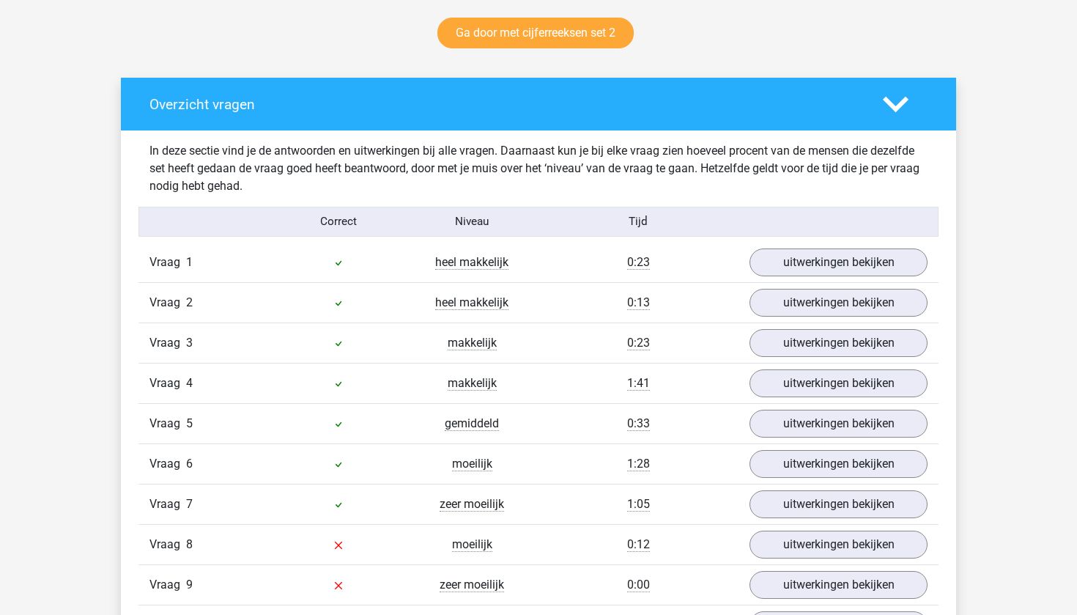
scroll to position [594, 0]
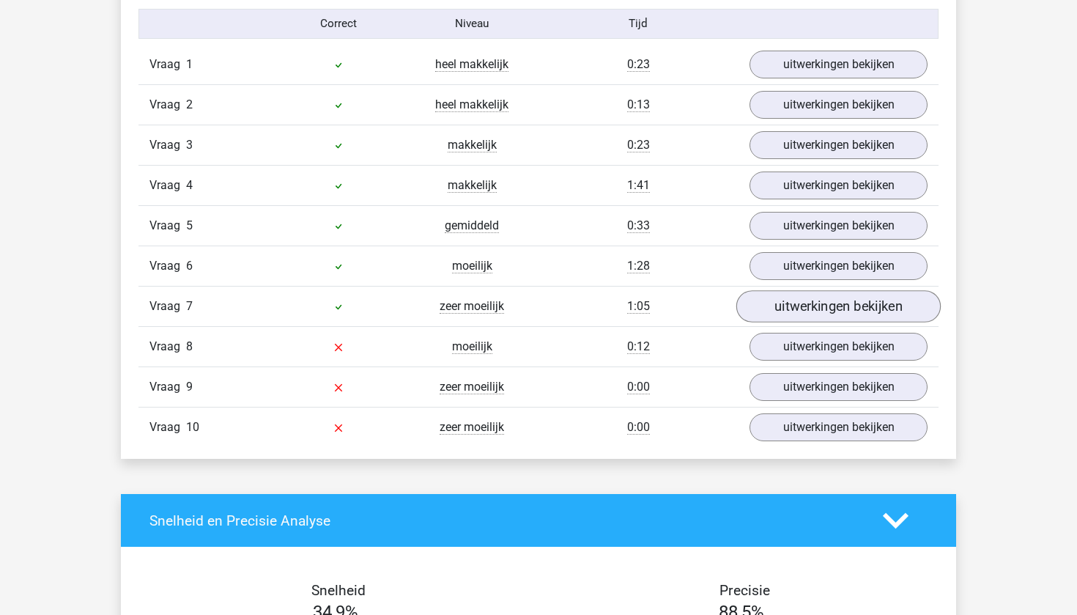
click at [795, 312] on link "uitwerkingen bekijken" at bounding box center [839, 306] width 204 height 32
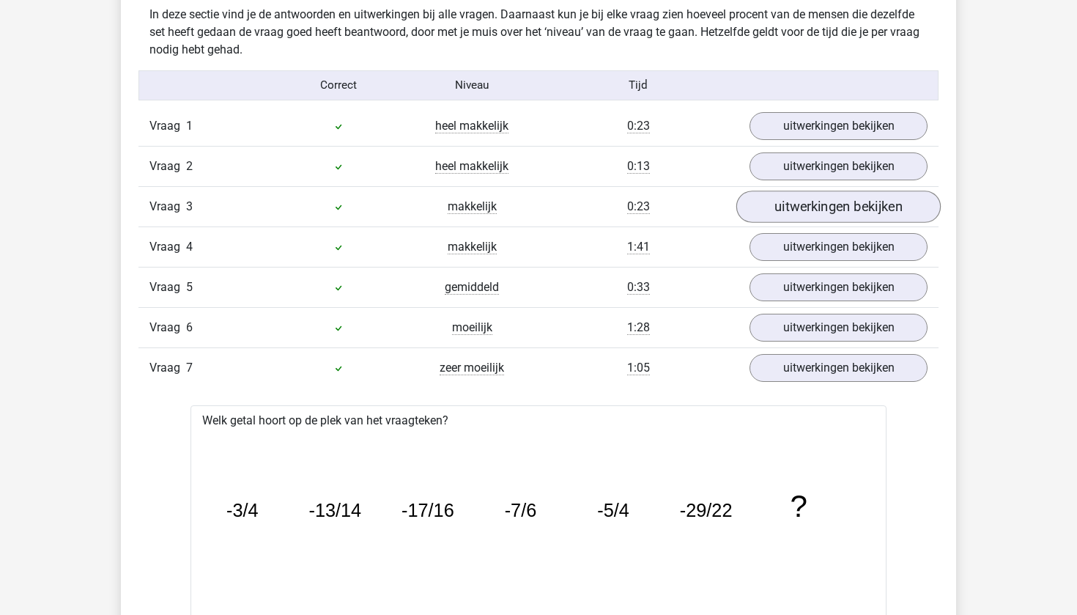
scroll to position [529, 0]
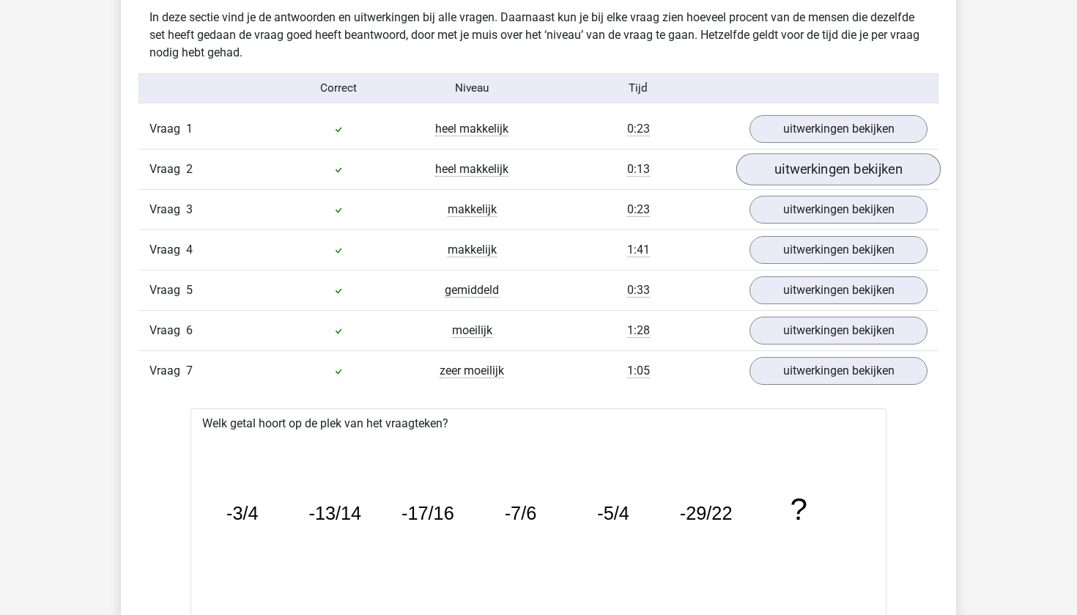
click at [800, 174] on link "uitwerkingen bekijken" at bounding box center [839, 169] width 204 height 32
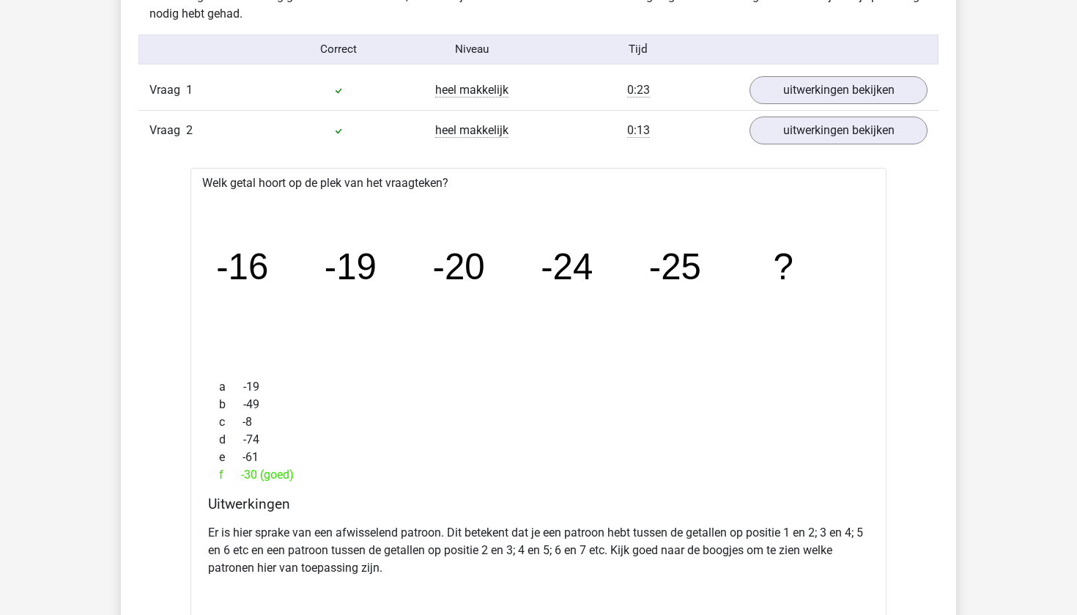
scroll to position [574, 0]
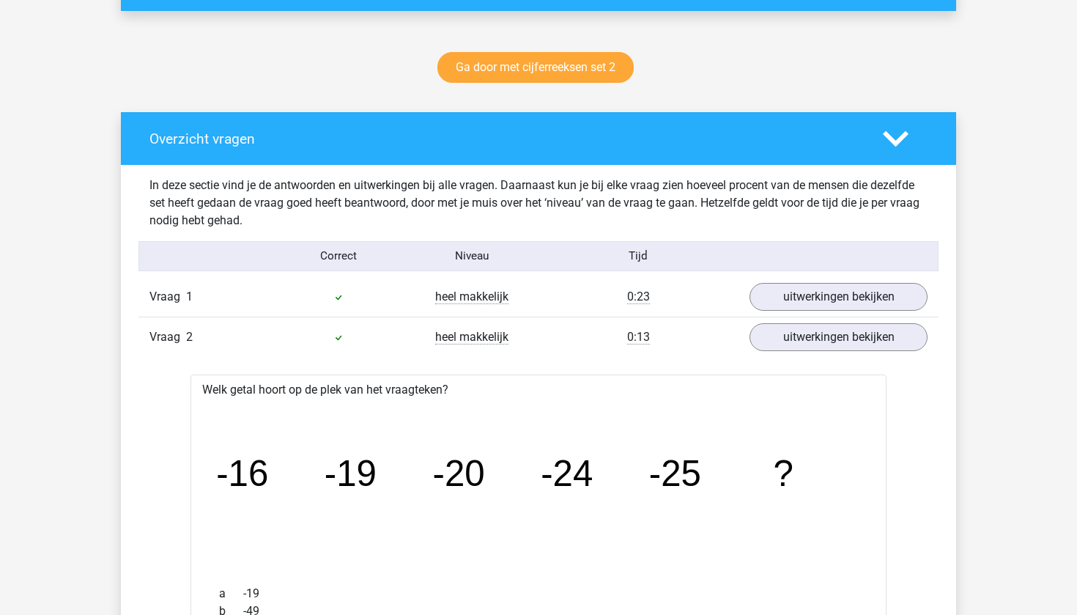
scroll to position [358, 0]
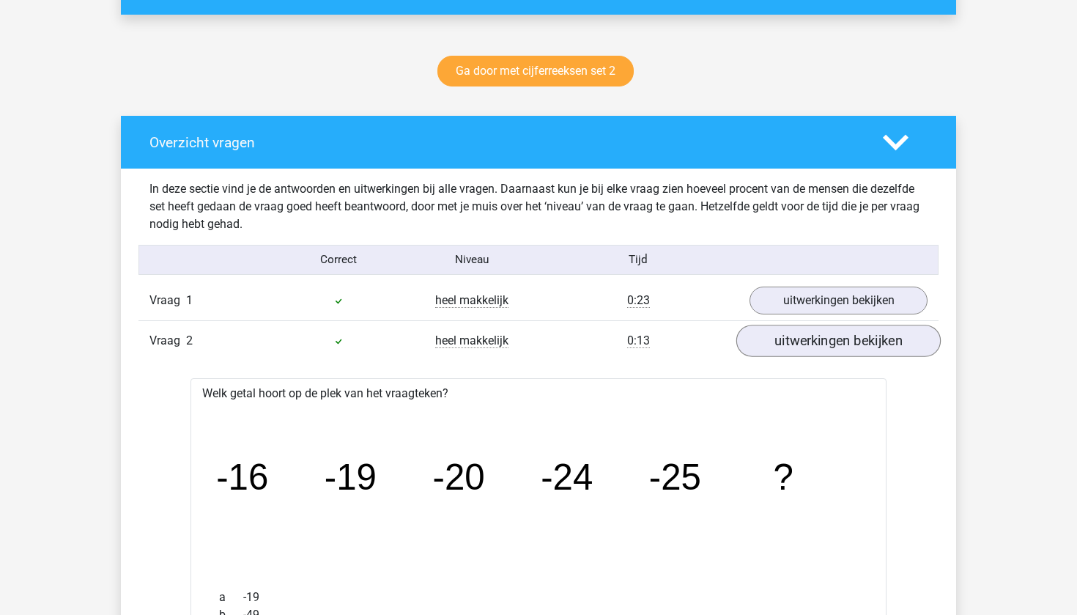
click at [819, 339] on link "uitwerkingen bekijken" at bounding box center [839, 341] width 204 height 32
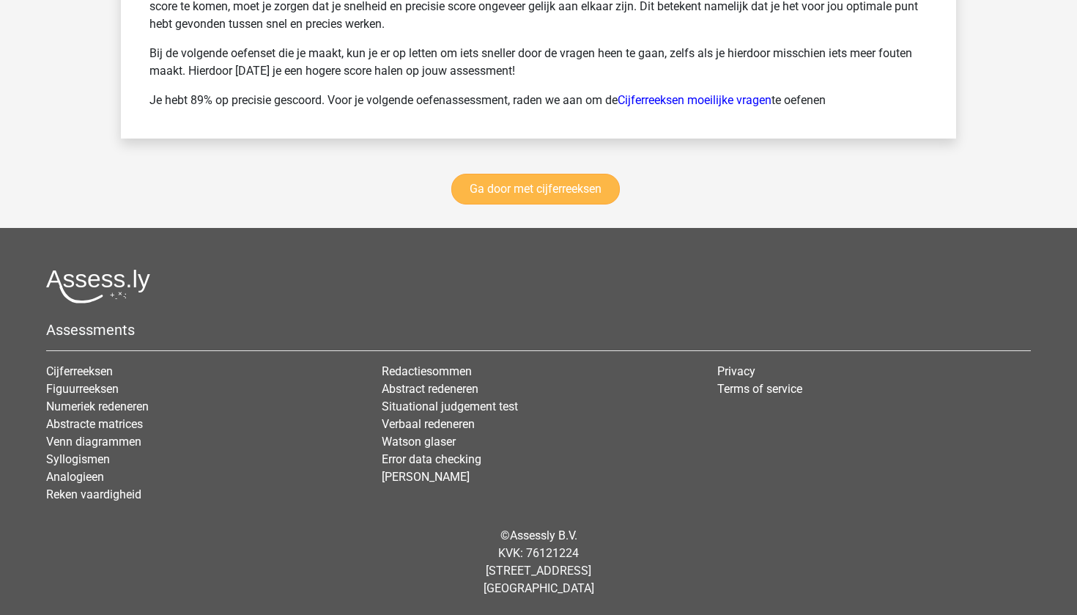
scroll to position [2634, 0]
click at [498, 182] on link "Ga door met cijferreeksen" at bounding box center [536, 189] width 169 height 31
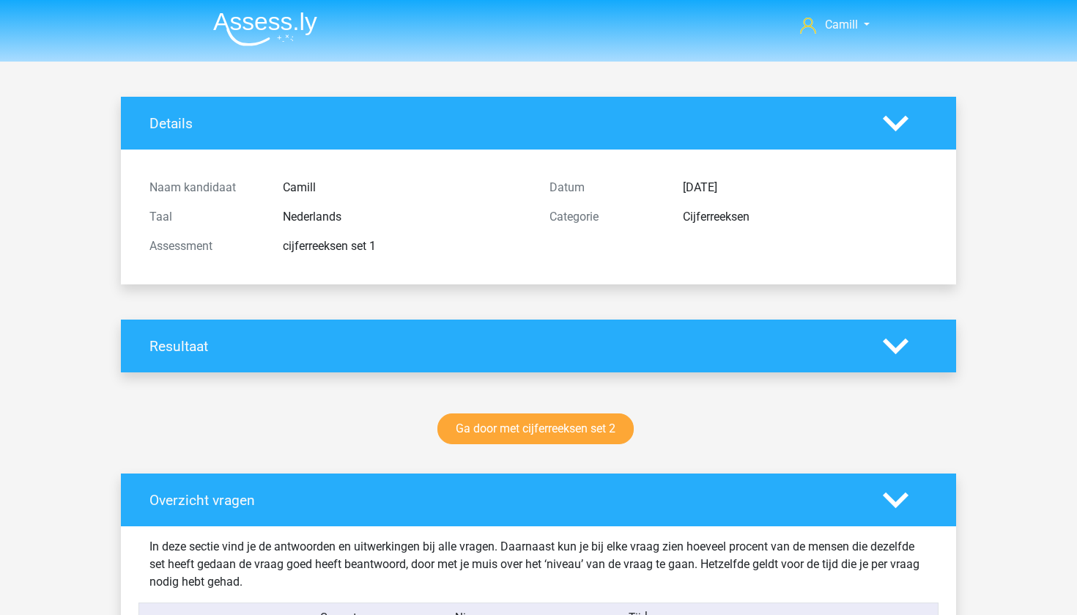
scroll to position [0, 0]
click at [866, 32] on link "Camill" at bounding box center [835, 25] width 81 height 18
click at [240, 19] on img at bounding box center [265, 29] width 104 height 34
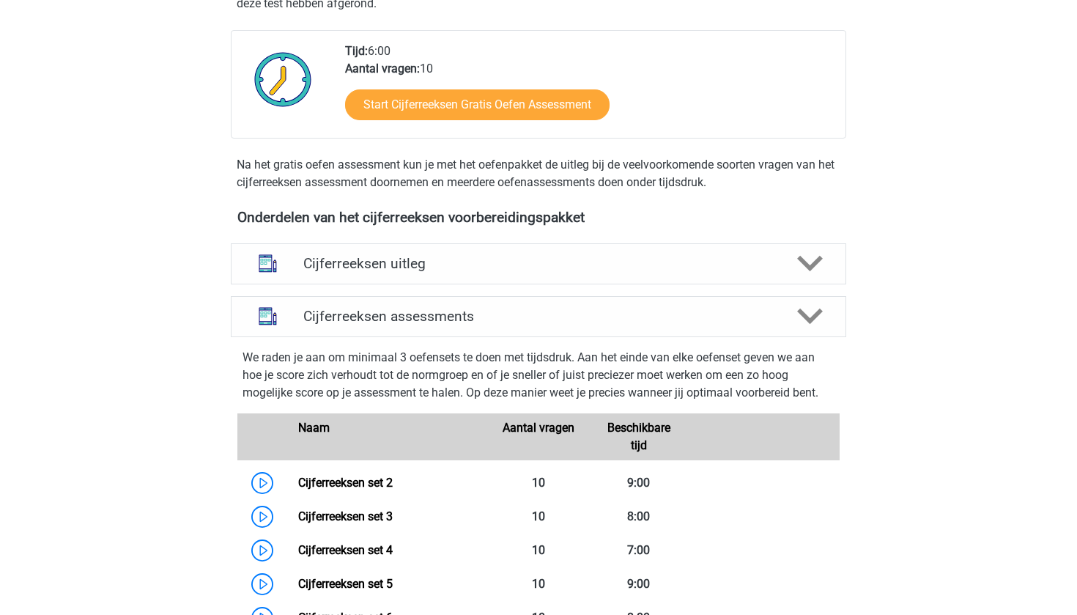
scroll to position [347, 0]
click at [494, 336] on div "Cijferreeksen assessments" at bounding box center [539, 315] width 616 height 41
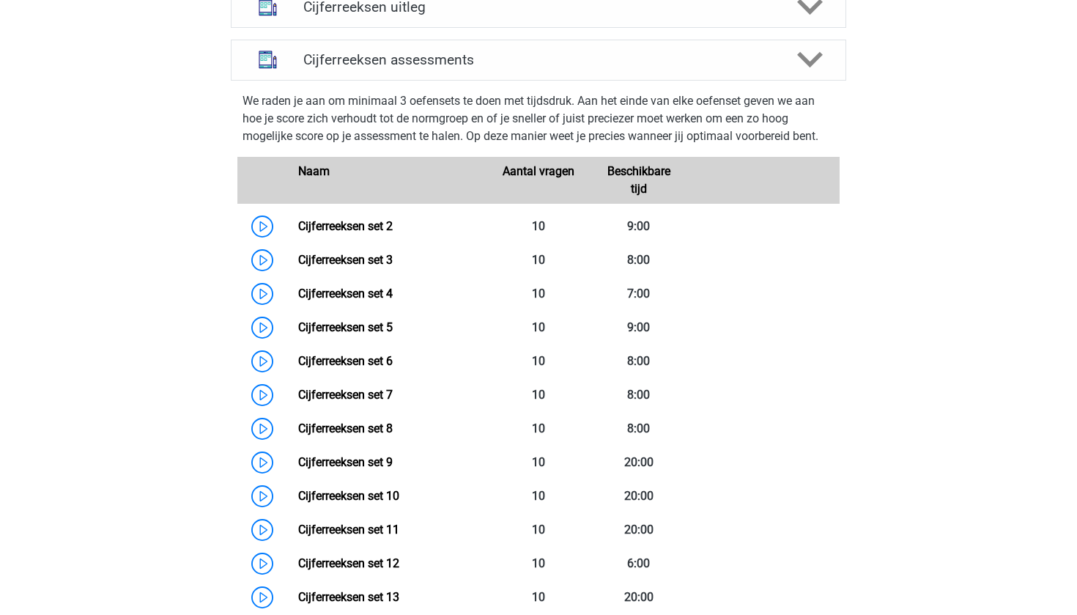
scroll to position [604, 0]
click at [792, 72] on div at bounding box center [809, 59] width 49 height 26
click at [806, 67] on polygon at bounding box center [810, 59] width 26 height 16
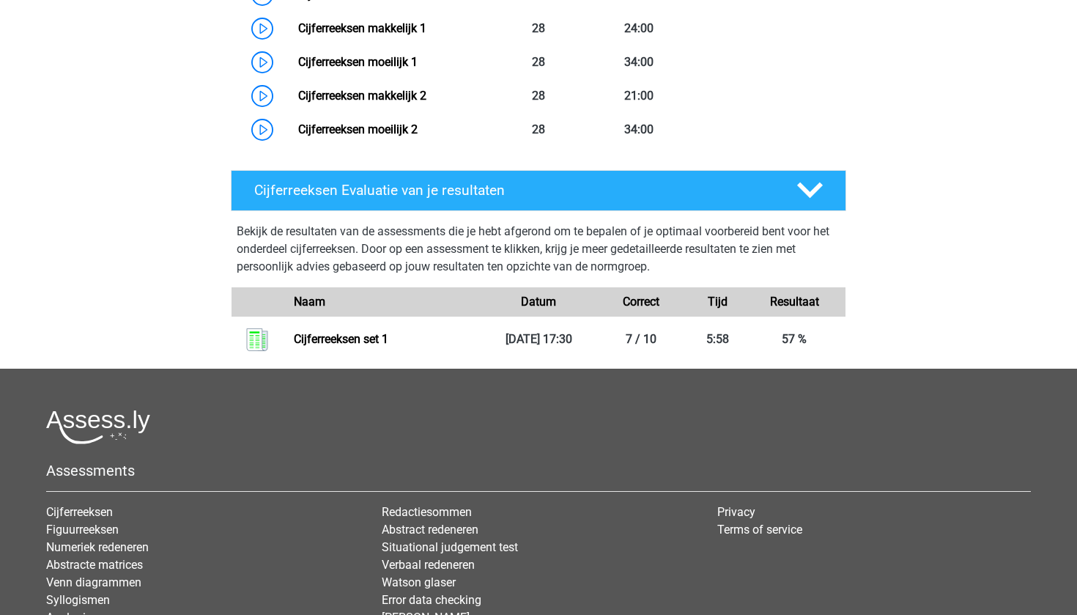
scroll to position [1574, 0]
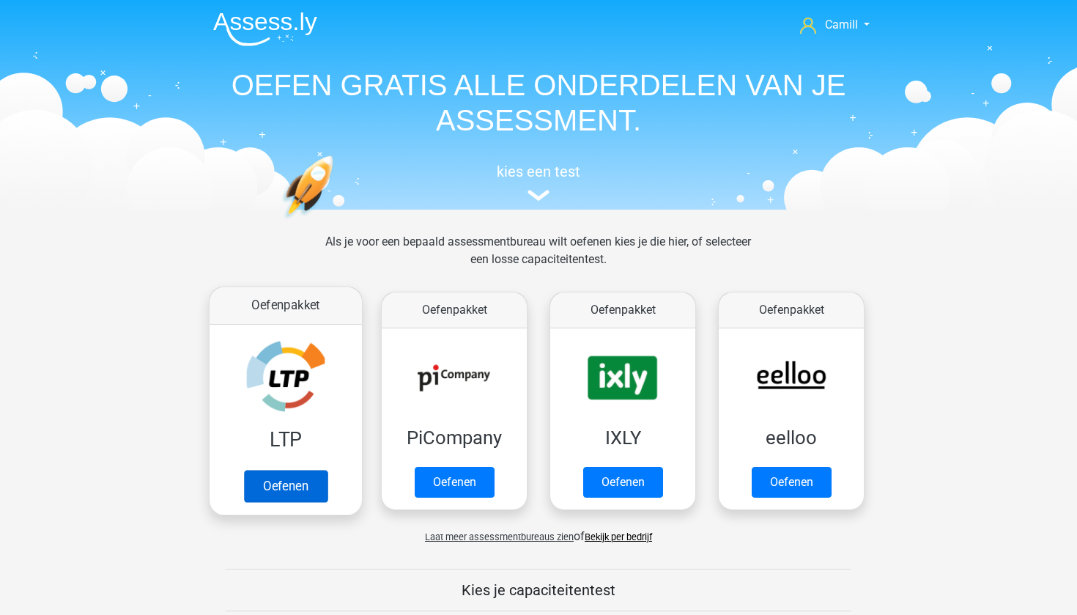
click at [280, 475] on link "Oefenen" at bounding box center [286, 486] width 84 height 32
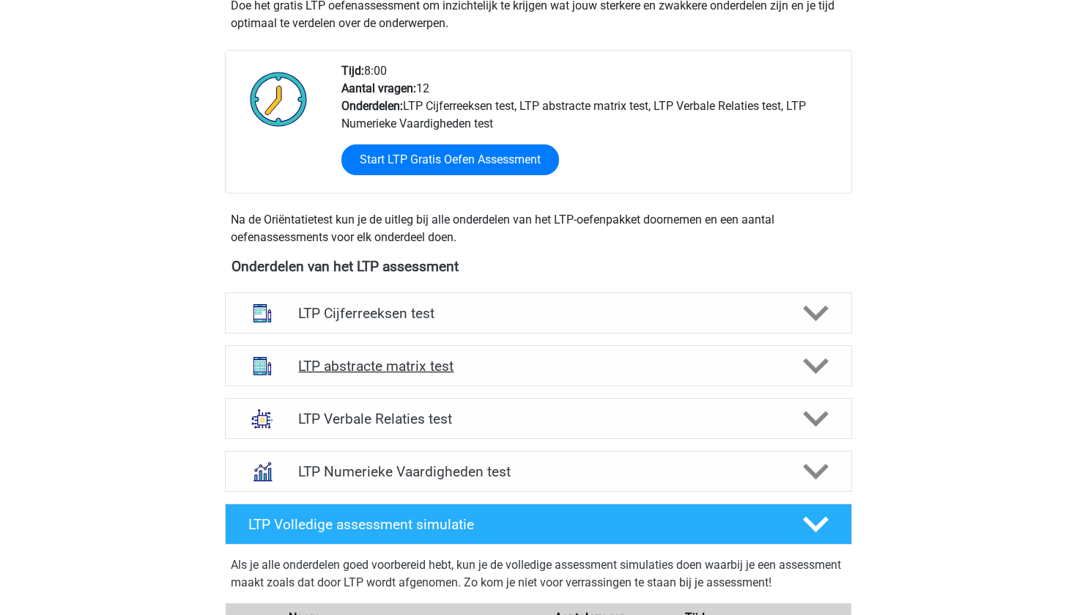
scroll to position [334, 0]
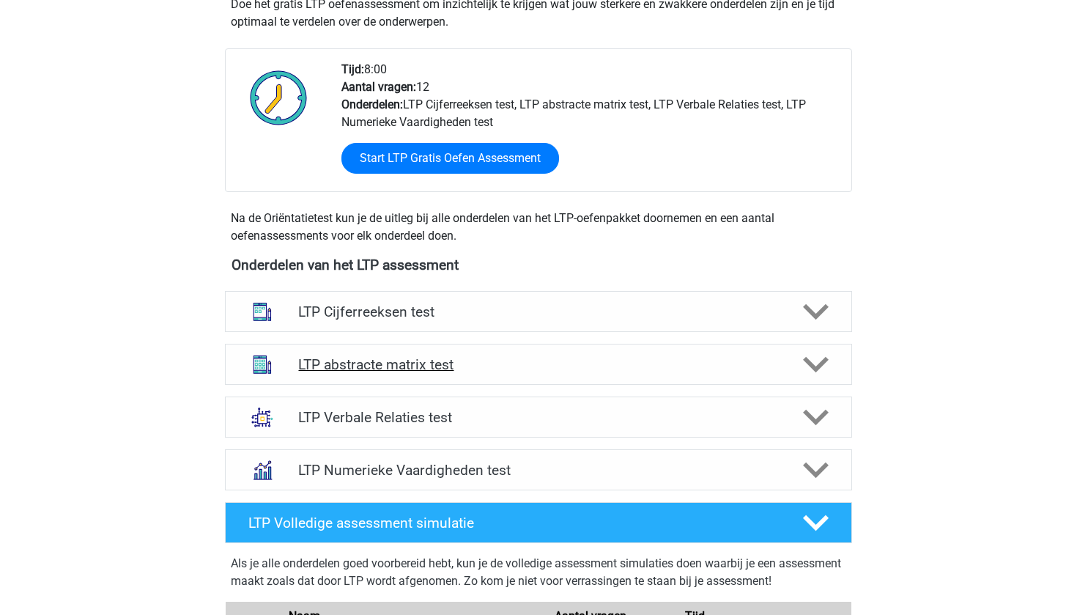
click at [454, 360] on h4 "LTP abstracte matrix test" at bounding box center [538, 364] width 480 height 17
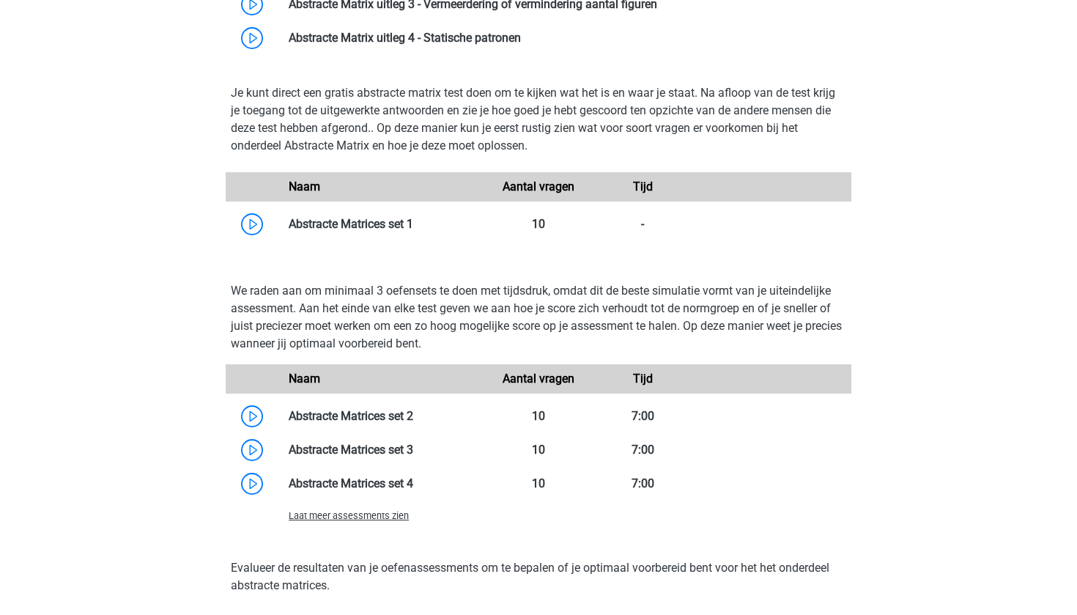
scroll to position [877, 0]
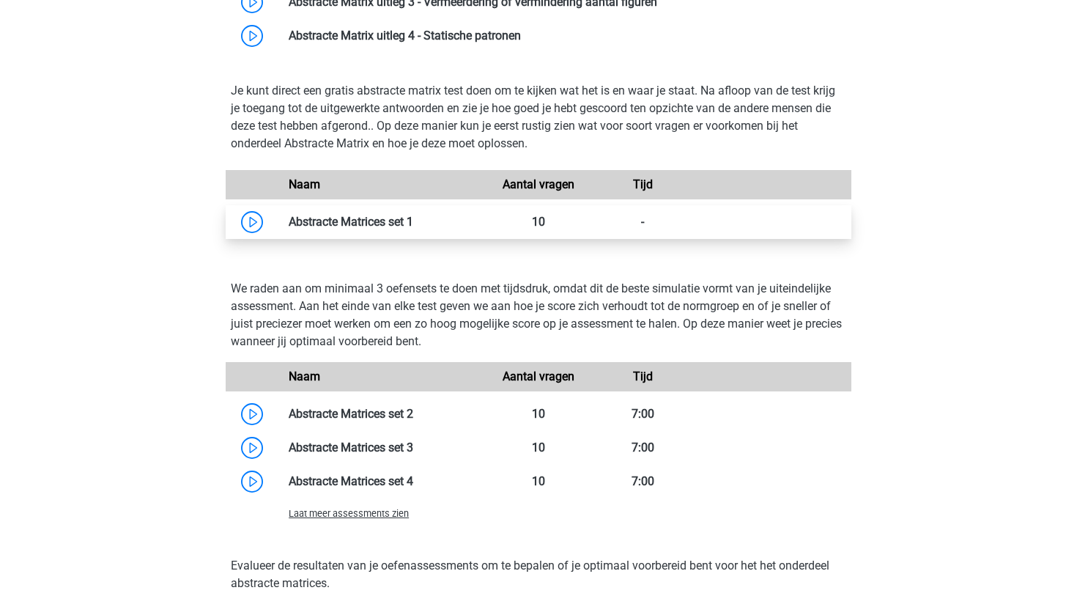
click at [413, 215] on link at bounding box center [413, 222] width 0 height 14
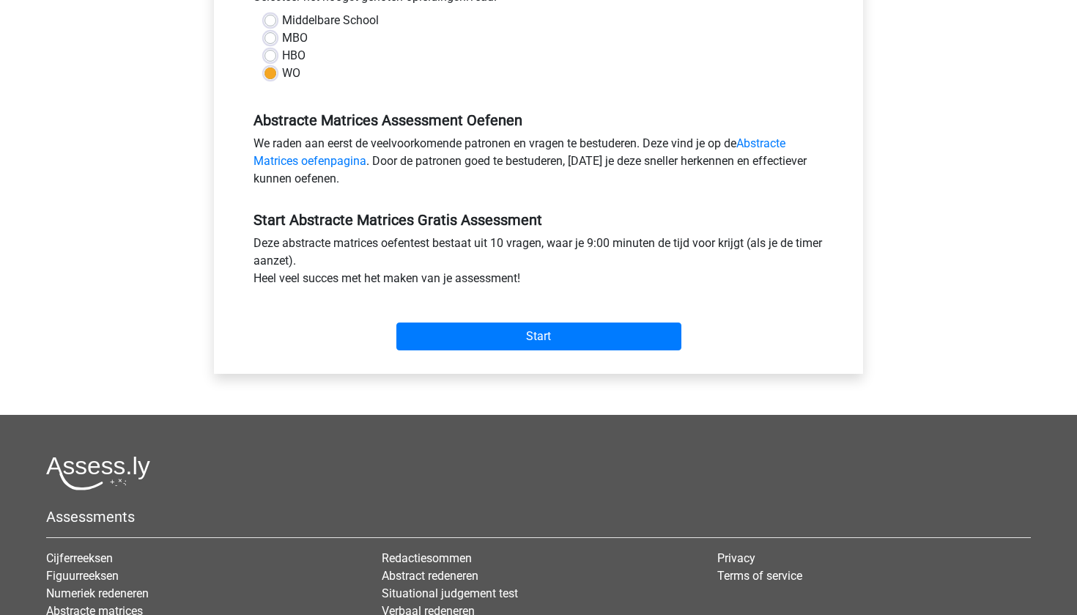
scroll to position [410, 0]
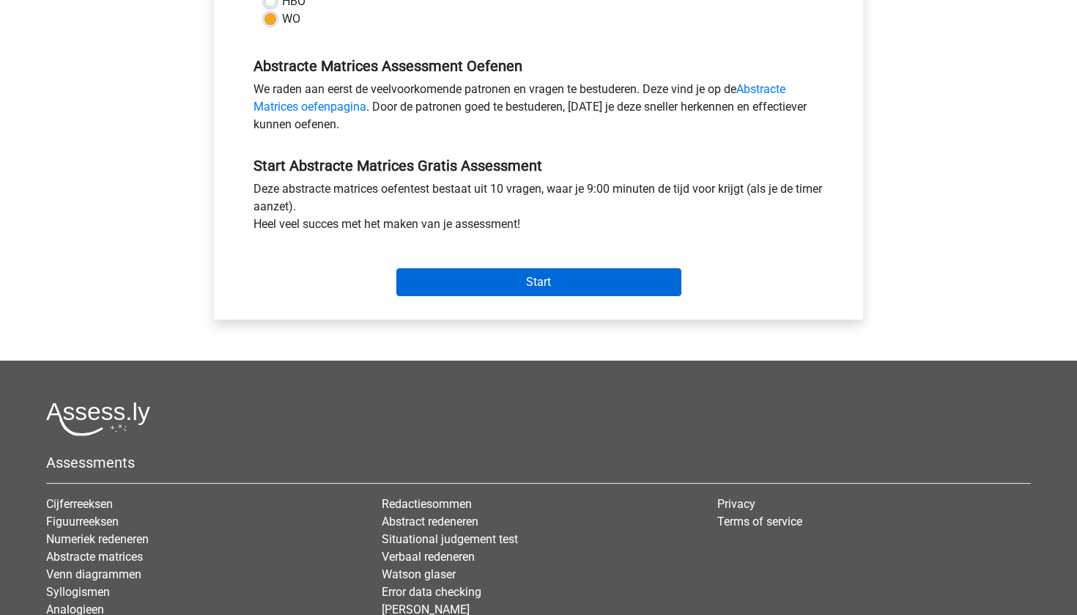
click at [539, 280] on input "Start" at bounding box center [539, 282] width 285 height 28
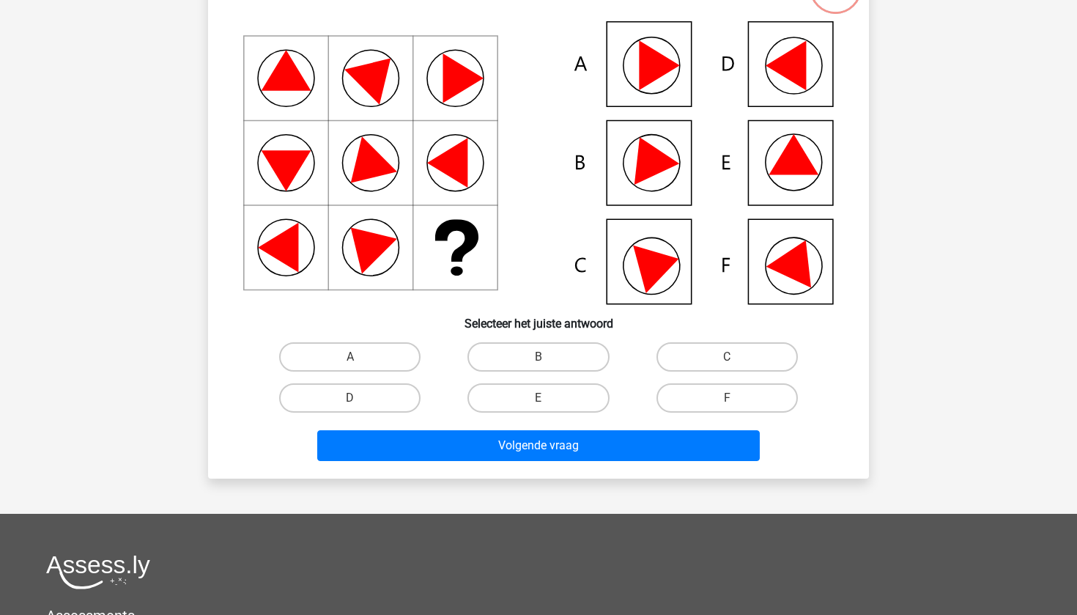
scroll to position [152, 0]
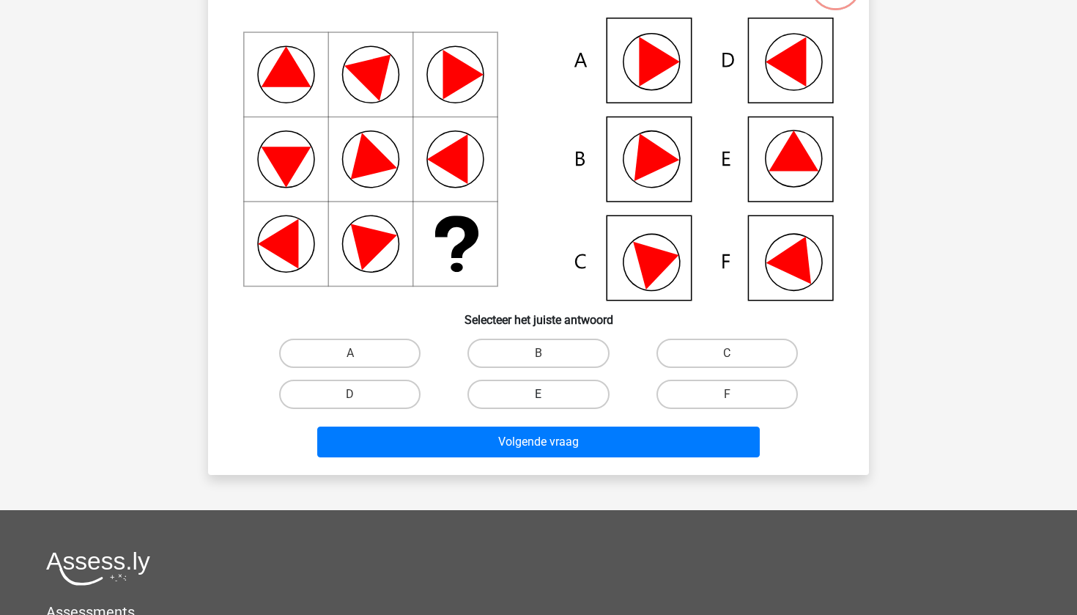
click at [534, 386] on label "E" at bounding box center [538, 394] width 141 height 29
click at [539, 394] on input "E" at bounding box center [544, 399] width 10 height 10
radio input "true"
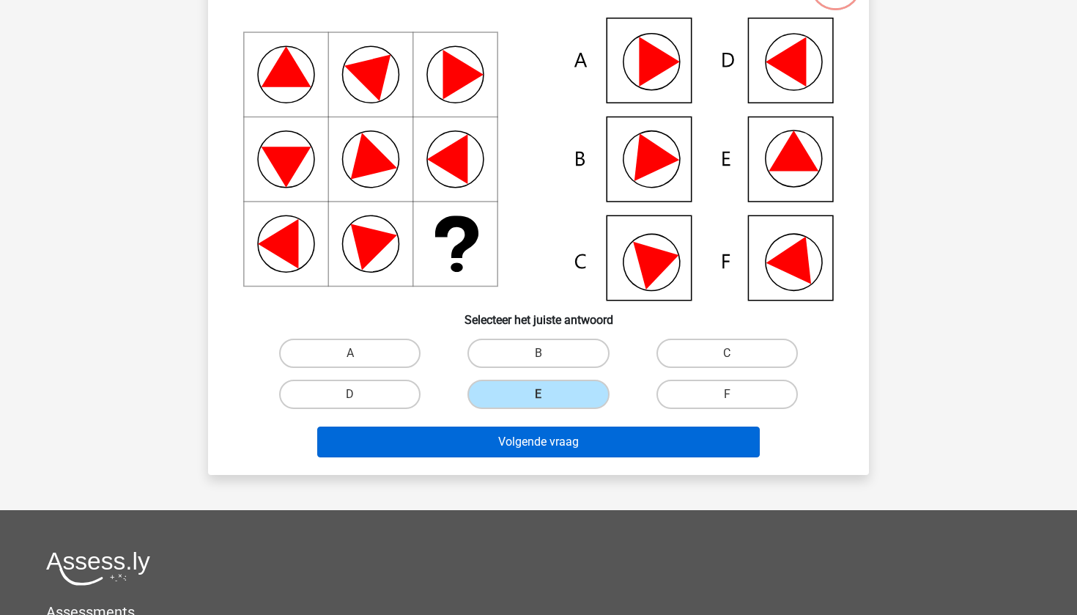
click at [523, 439] on button "Volgende vraag" at bounding box center [538, 442] width 443 height 31
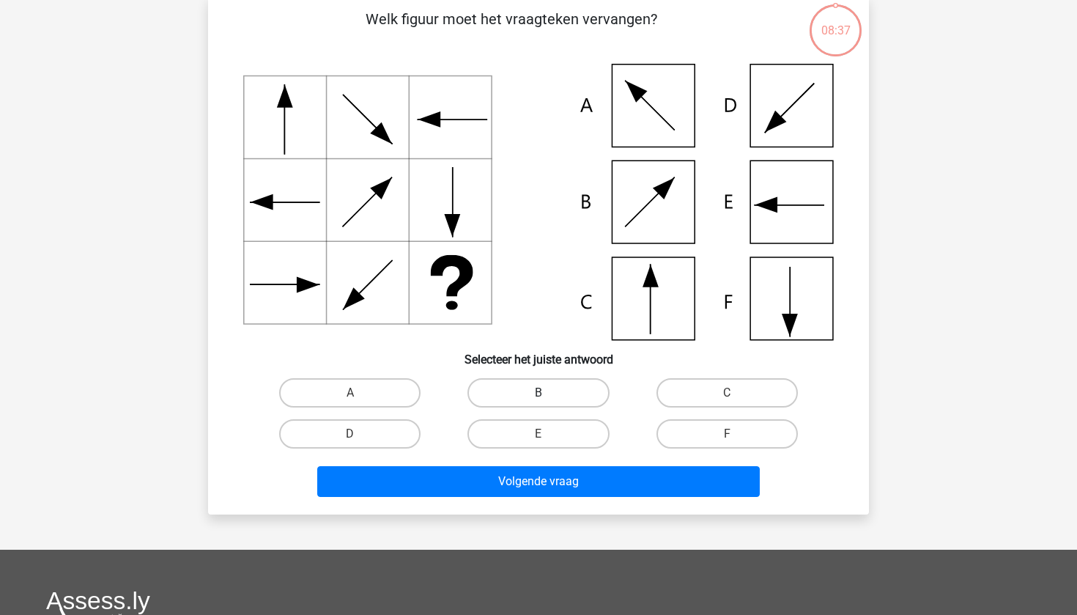
scroll to position [114, 0]
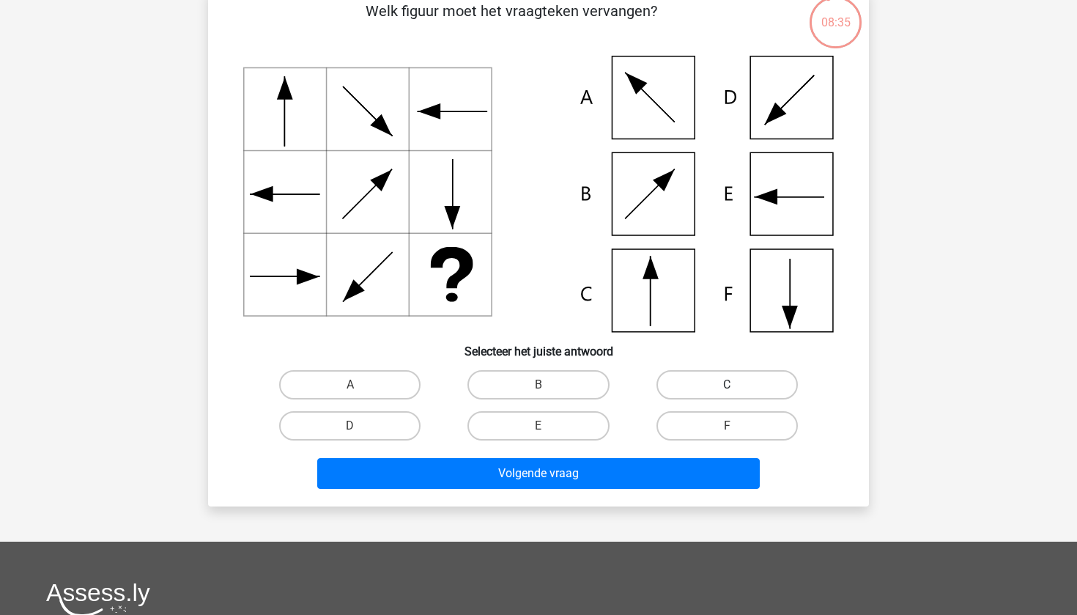
click at [753, 388] on label "C" at bounding box center [727, 384] width 141 height 29
click at [737, 388] on input "C" at bounding box center [732, 390] width 10 height 10
radio input "true"
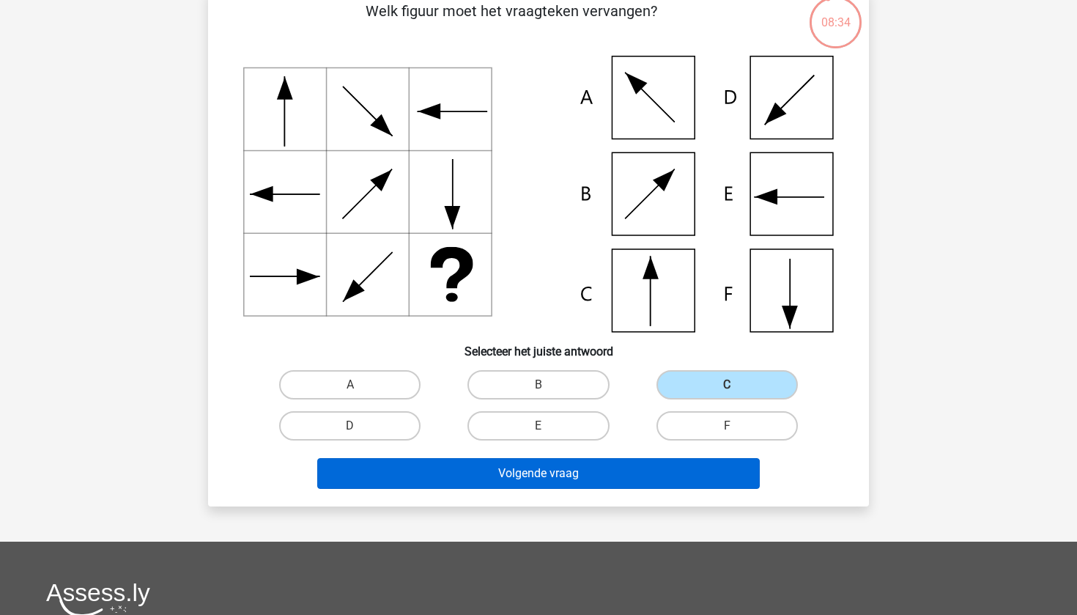
click at [670, 473] on button "Volgende vraag" at bounding box center [538, 473] width 443 height 31
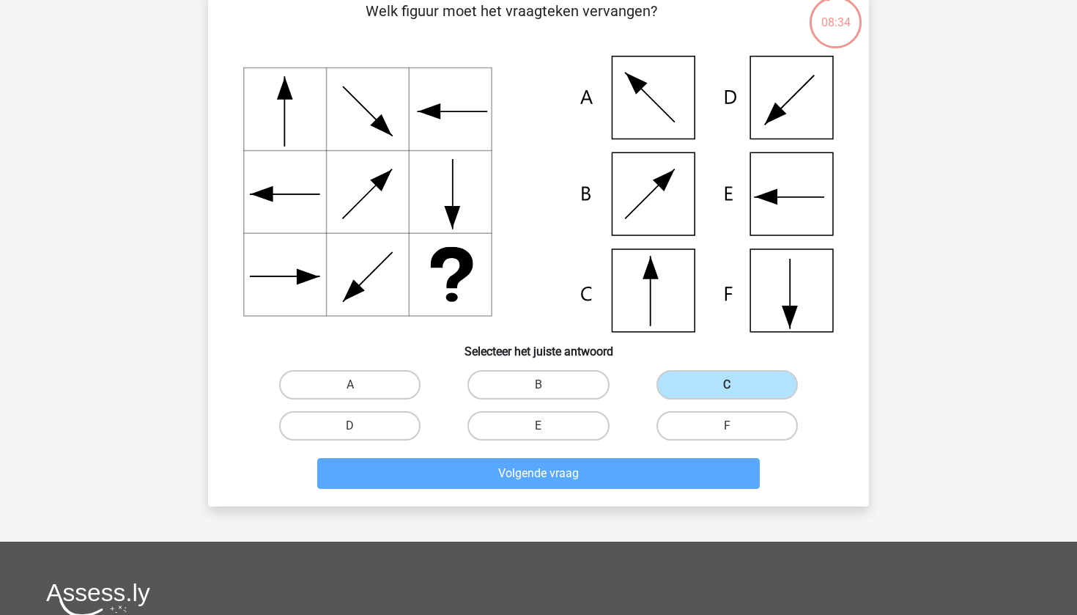
scroll to position [73, 0]
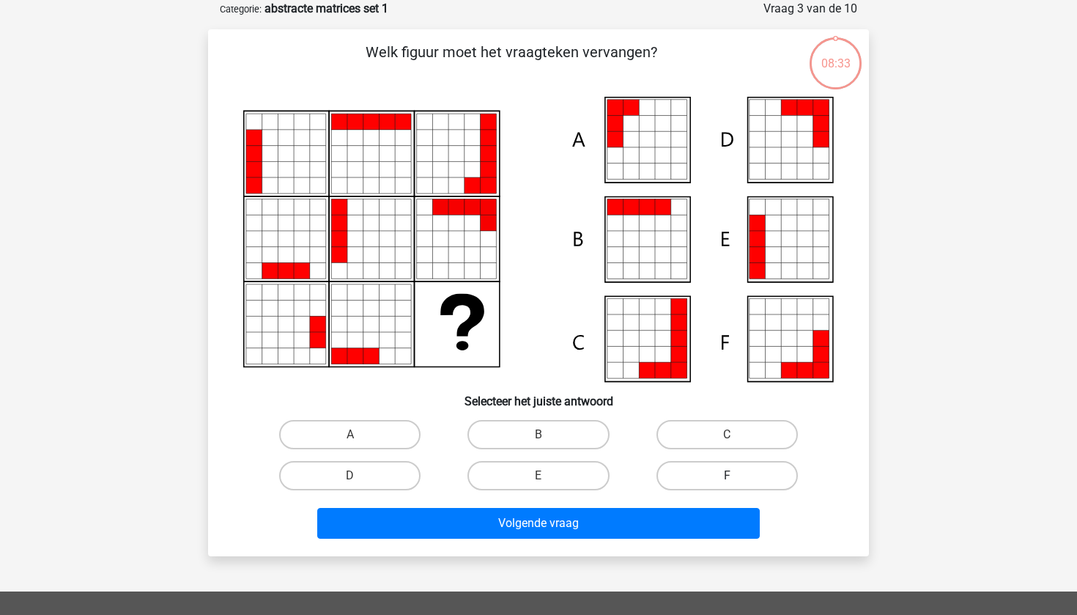
click at [704, 466] on label "F" at bounding box center [727, 475] width 141 height 29
click at [727, 476] on input "F" at bounding box center [732, 481] width 10 height 10
radio input "true"
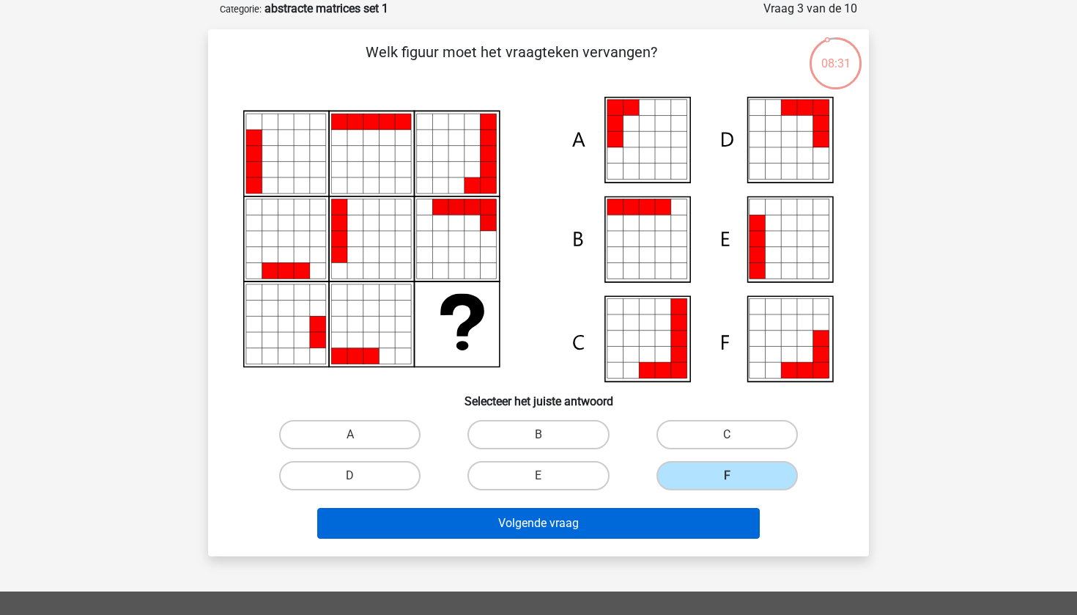
click at [564, 525] on button "Volgende vraag" at bounding box center [538, 523] width 443 height 31
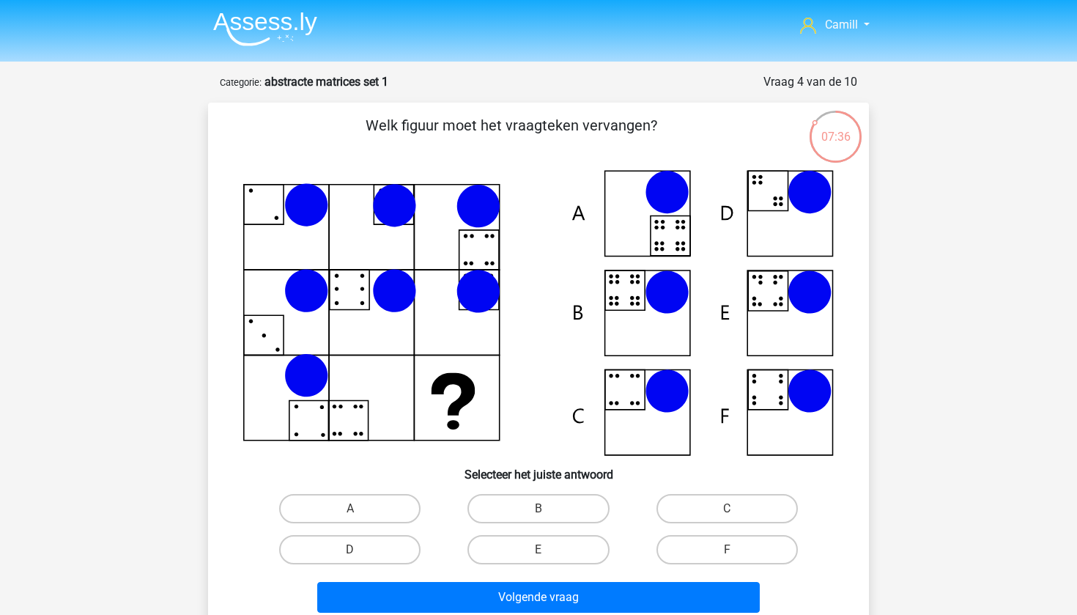
scroll to position [14, 0]
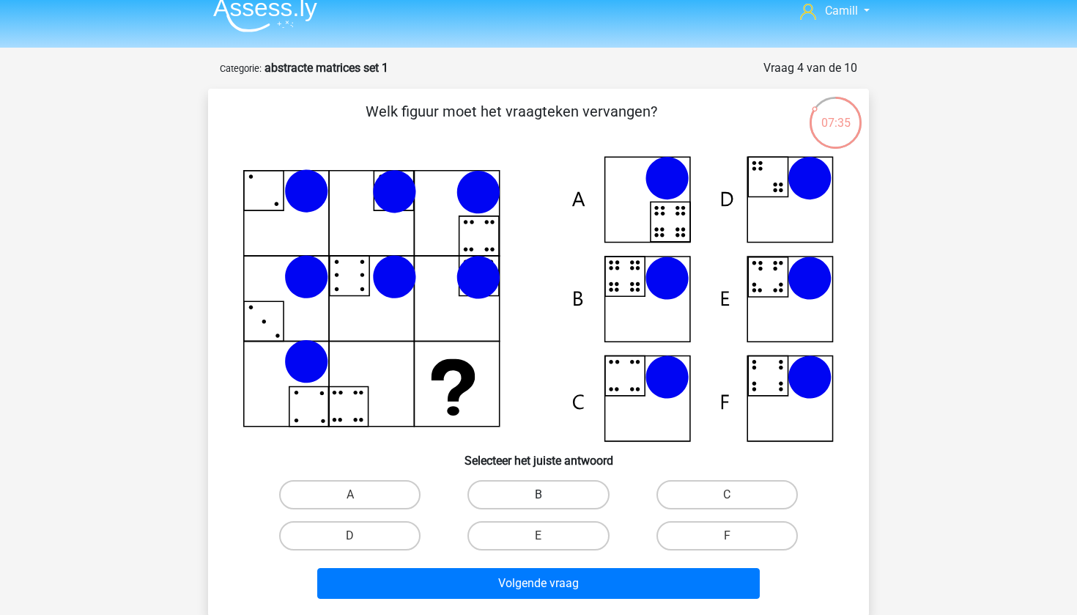
click at [500, 506] on label "B" at bounding box center [538, 494] width 141 height 29
click at [539, 504] on input "B" at bounding box center [544, 500] width 10 height 10
radio input "true"
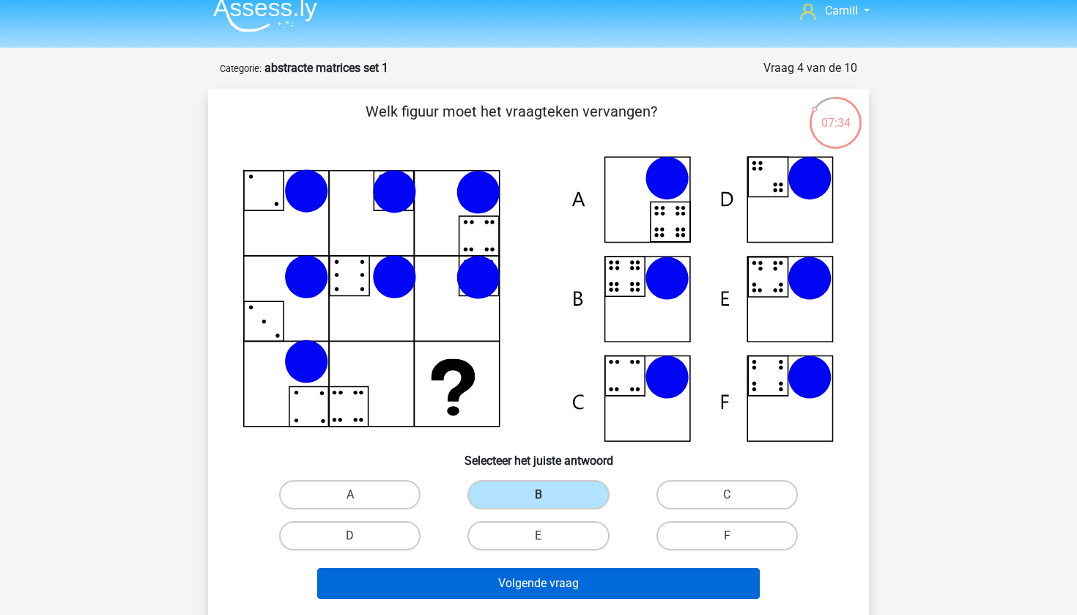
click at [514, 588] on button "Volgende vraag" at bounding box center [538, 583] width 443 height 31
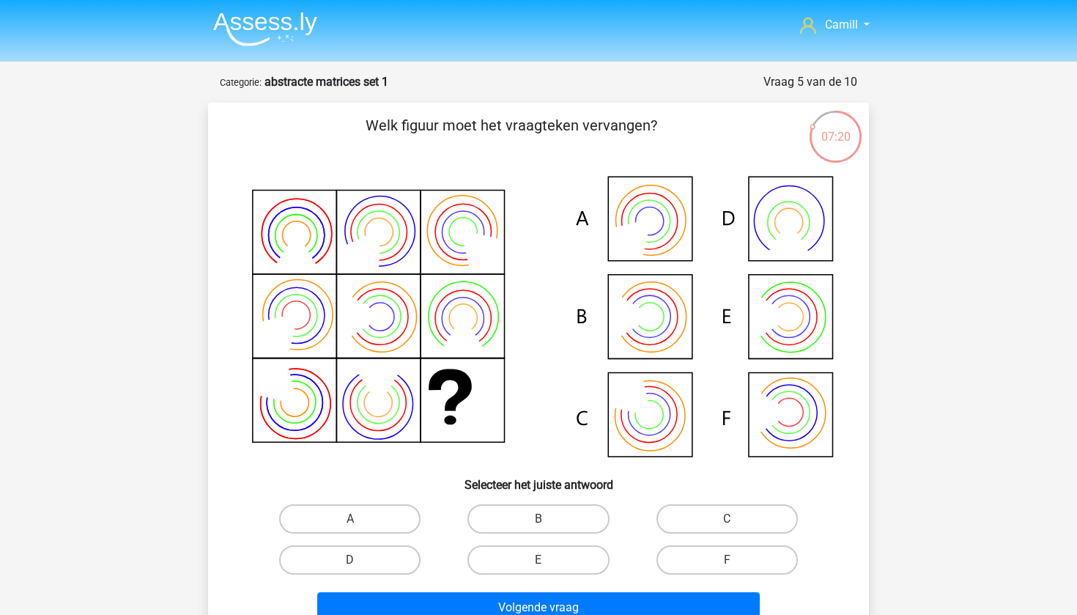
scroll to position [0, 0]
click at [282, 32] on img at bounding box center [265, 29] width 104 height 34
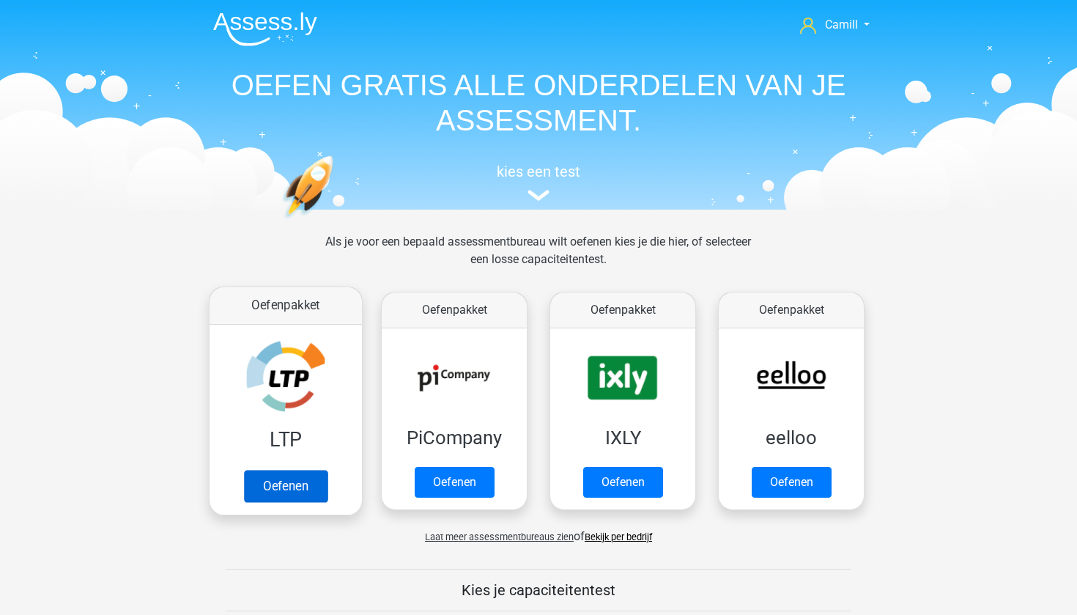
click at [293, 470] on link "Oefenen" at bounding box center [286, 486] width 84 height 32
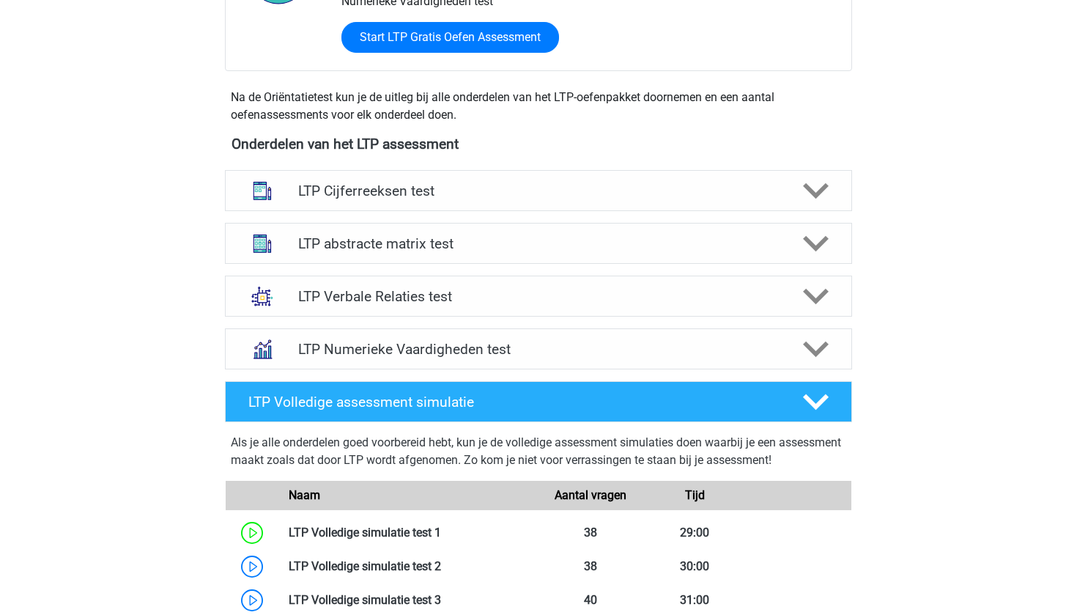
scroll to position [474, 0]
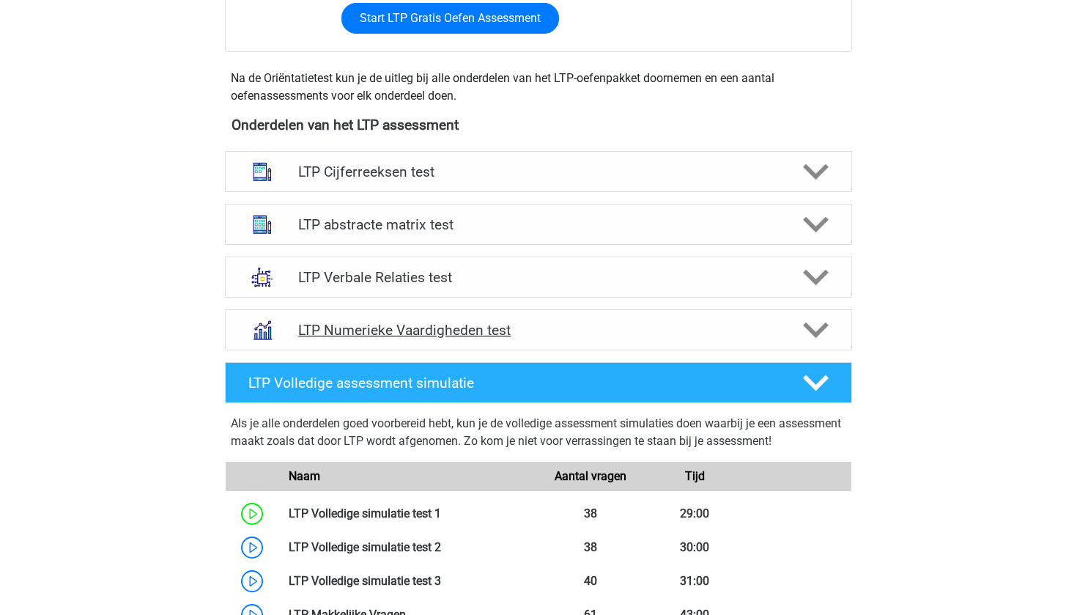
click at [469, 315] on div "LTP Numerieke Vaardigheden test" at bounding box center [538, 329] width 627 height 41
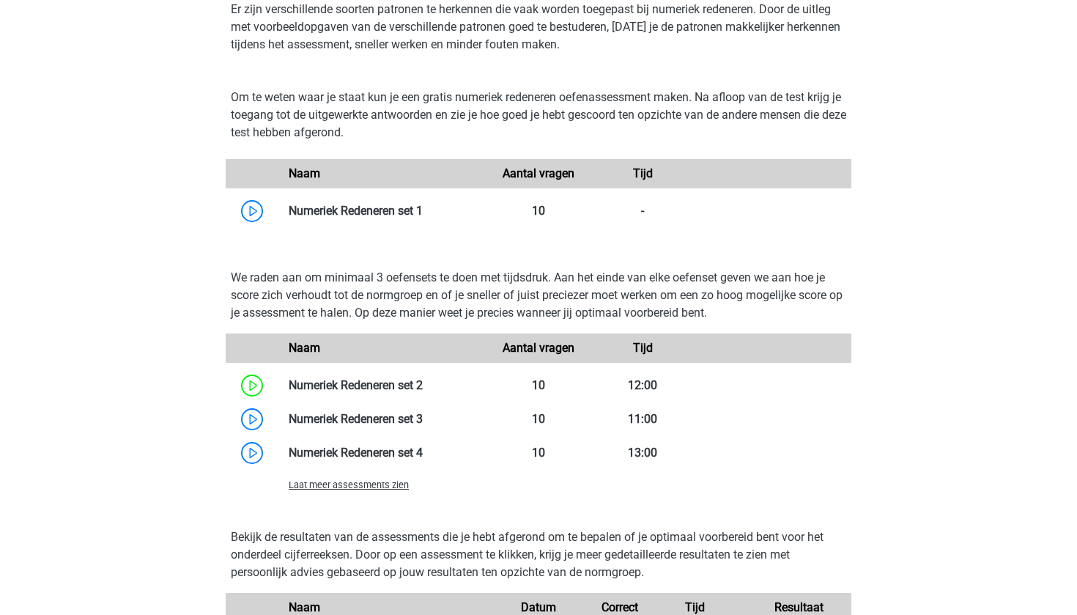
scroll to position [852, 0]
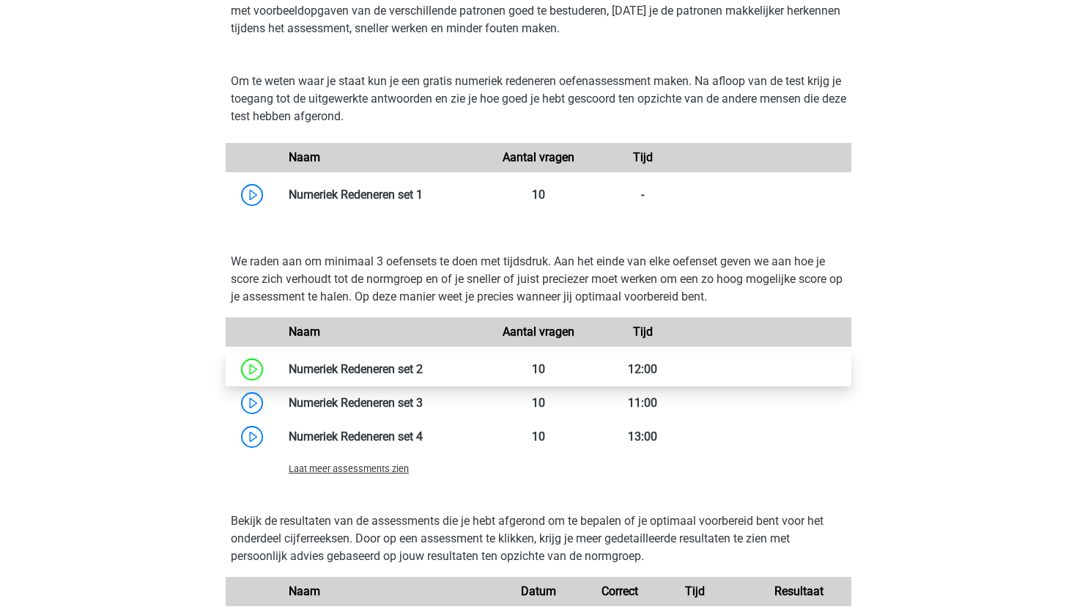
click at [423, 375] on link at bounding box center [423, 369] width 0 height 14
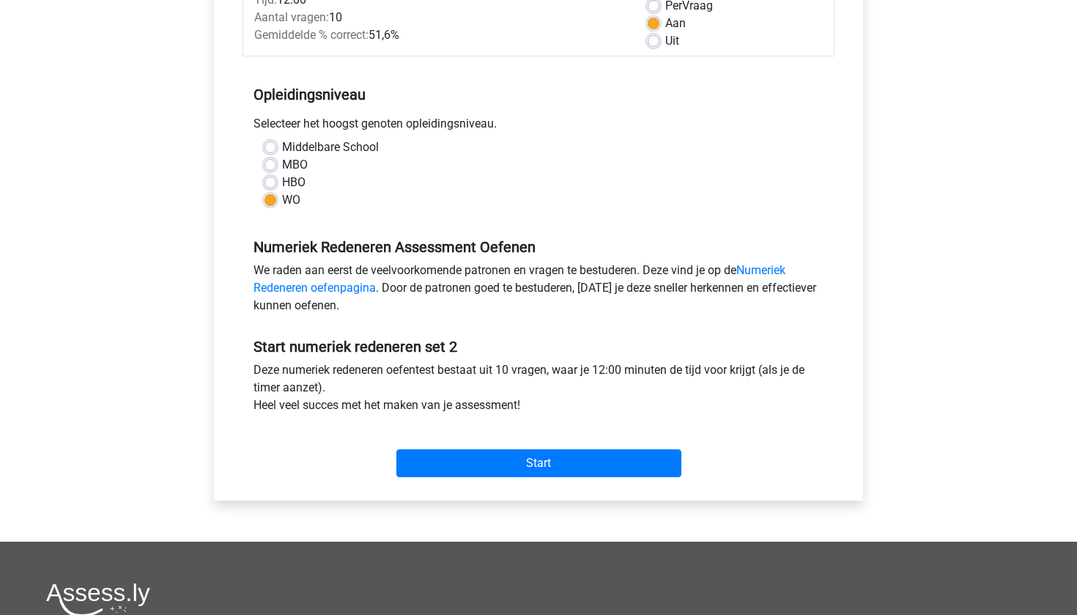
scroll to position [232, 0]
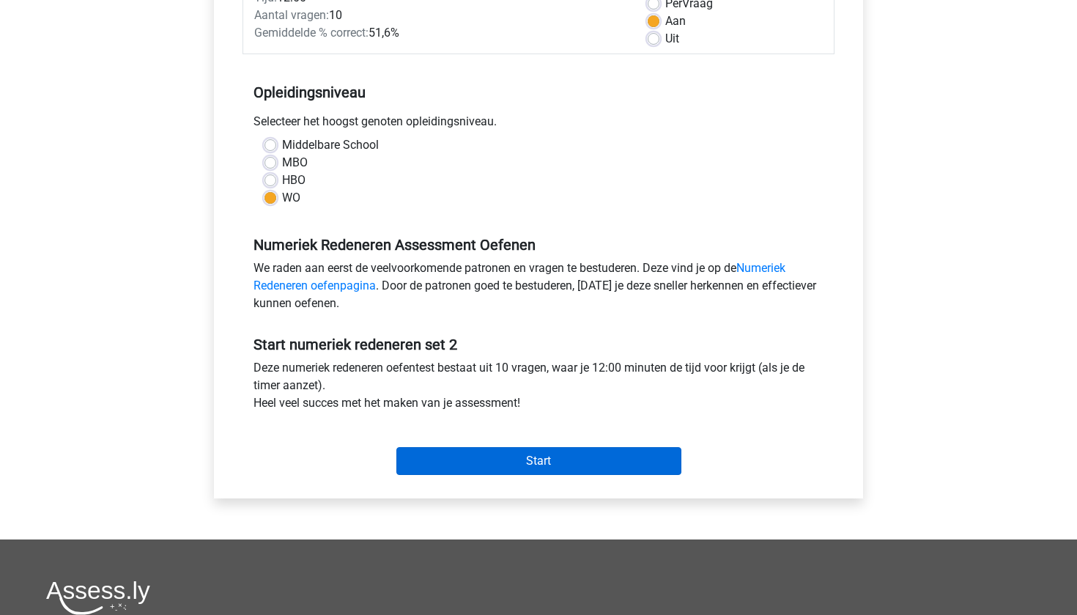
click at [594, 452] on input "Start" at bounding box center [539, 461] width 285 height 28
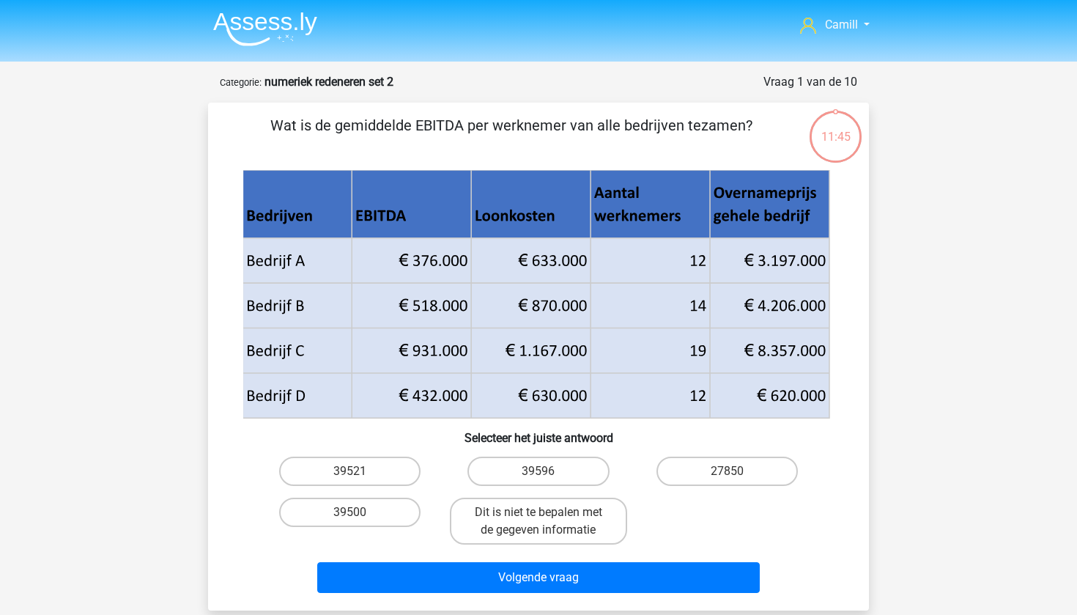
click at [265, 54] on header "Camill [EMAIL_ADDRESS][DOMAIN_NAME] Nederlands English" at bounding box center [538, 31] width 1077 height 62
click at [266, 26] on img at bounding box center [265, 29] width 104 height 34
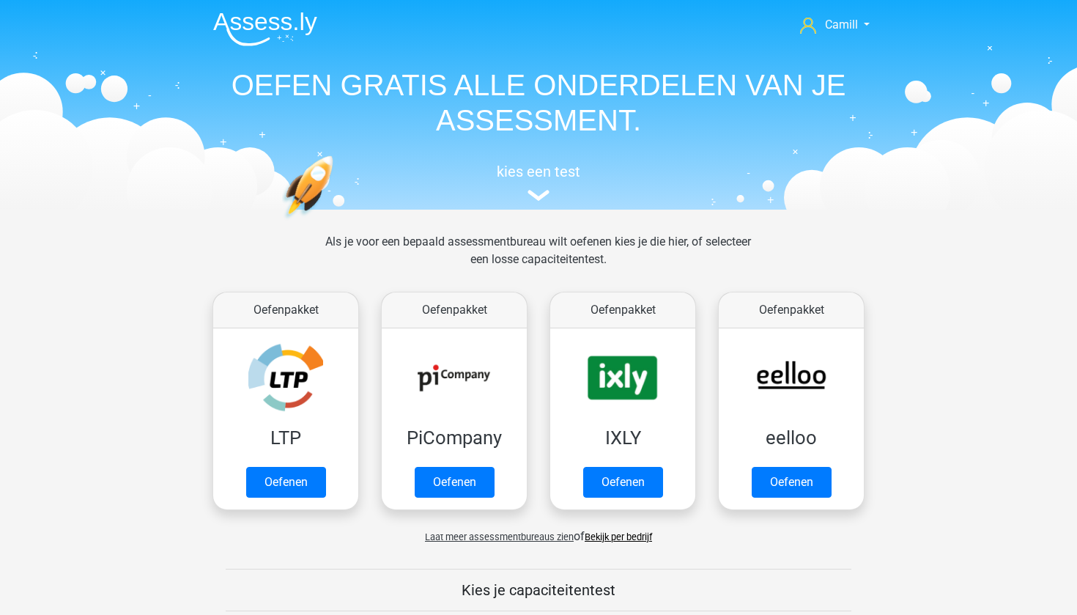
scroll to position [146, 0]
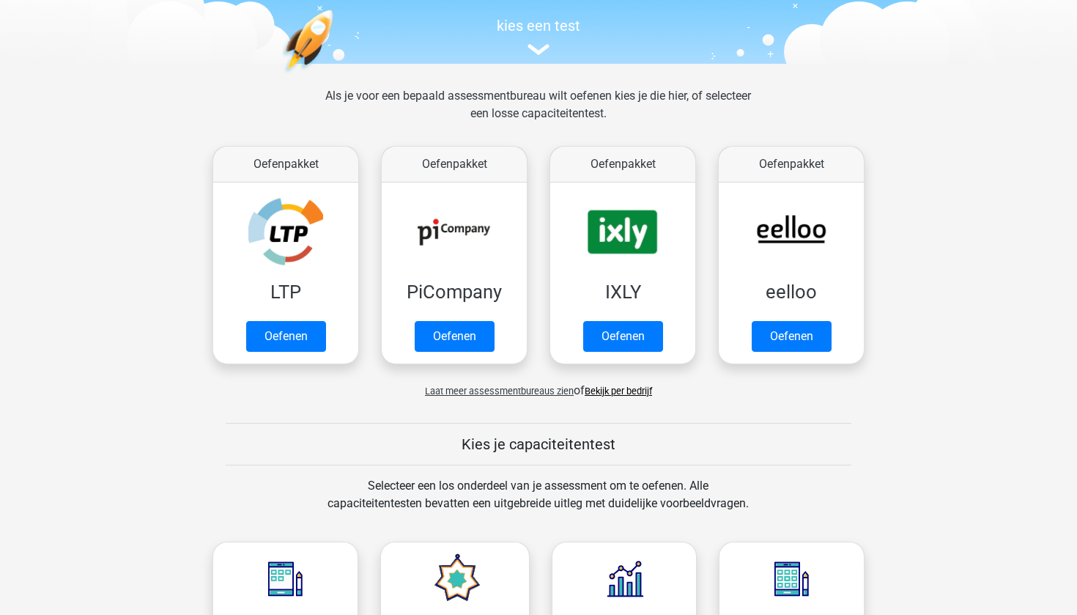
click at [211, 123] on div "Als je voor een bepaald assessmentbureau wilt oefenen kies je die hier, of sele…" at bounding box center [539, 113] width 674 height 53
